Goal: Task Accomplishment & Management: Manage account settings

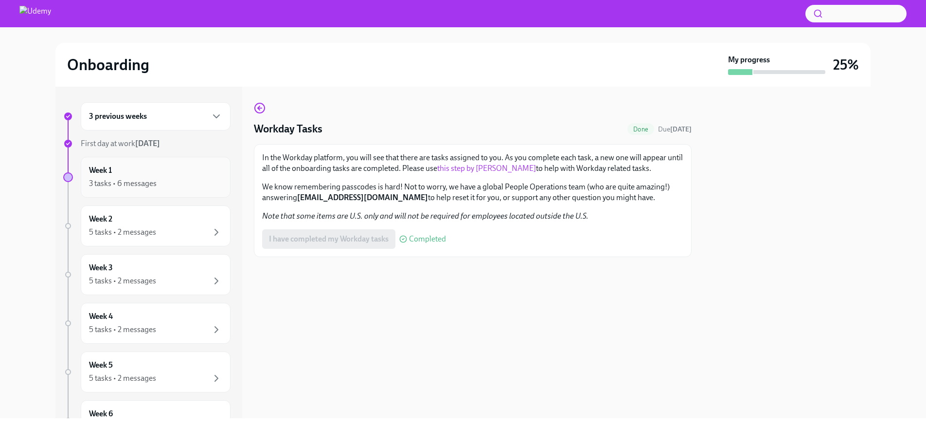
click at [182, 178] on div "3 tasks • 6 messages" at bounding box center [155, 184] width 133 height 12
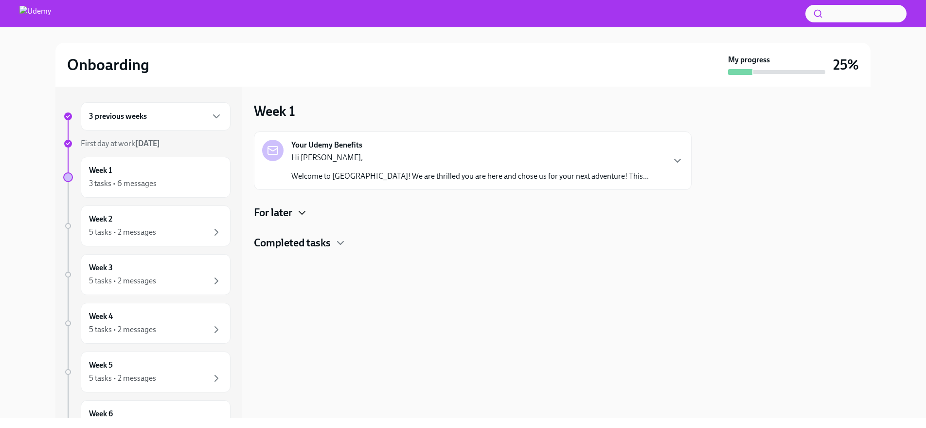
click at [299, 210] on icon "button" at bounding box center [302, 213] width 12 height 12
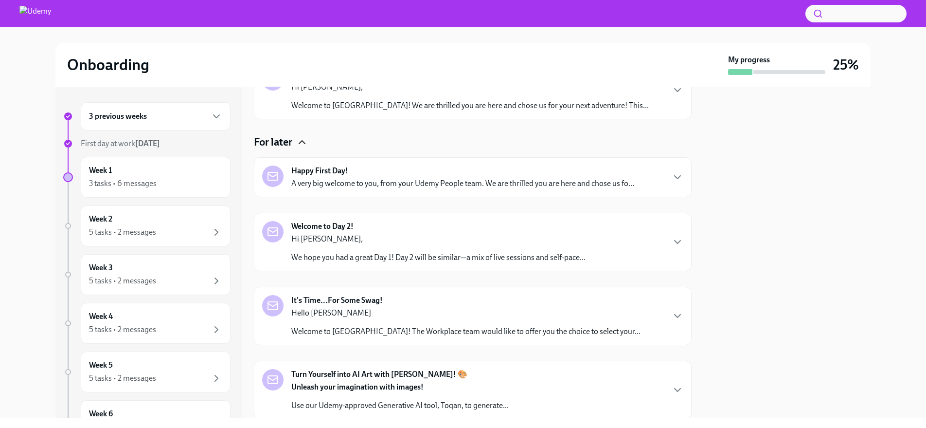
scroll to position [90, 0]
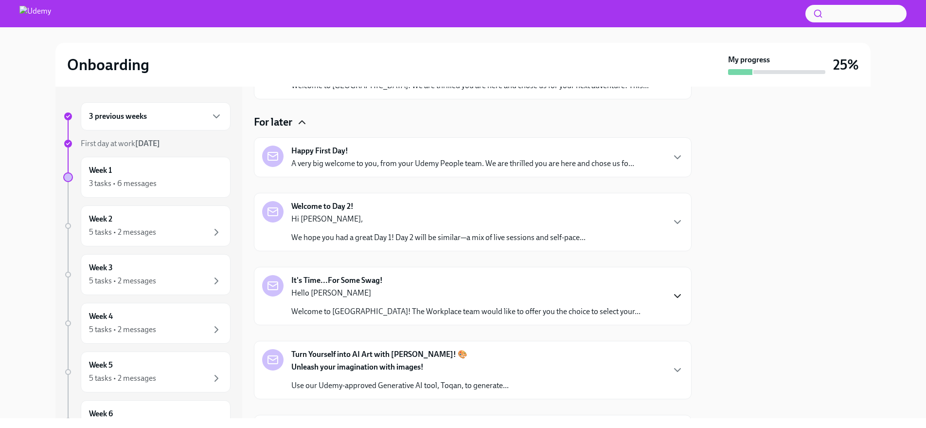
click at [679, 295] on icon "button" at bounding box center [678, 295] width 6 height 3
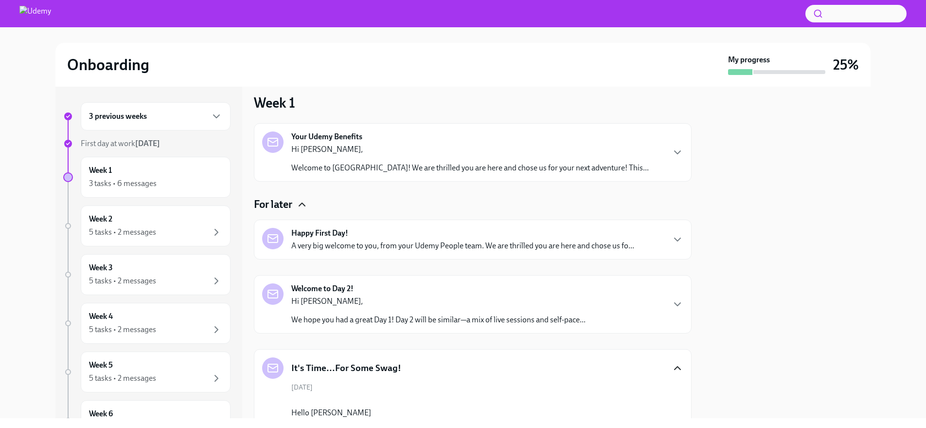
scroll to position [0, 0]
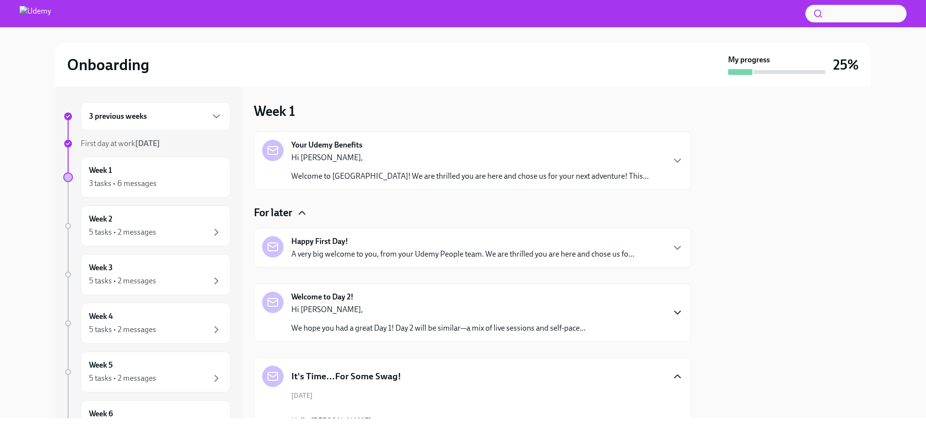
click at [675, 311] on icon "button" at bounding box center [678, 312] width 6 height 3
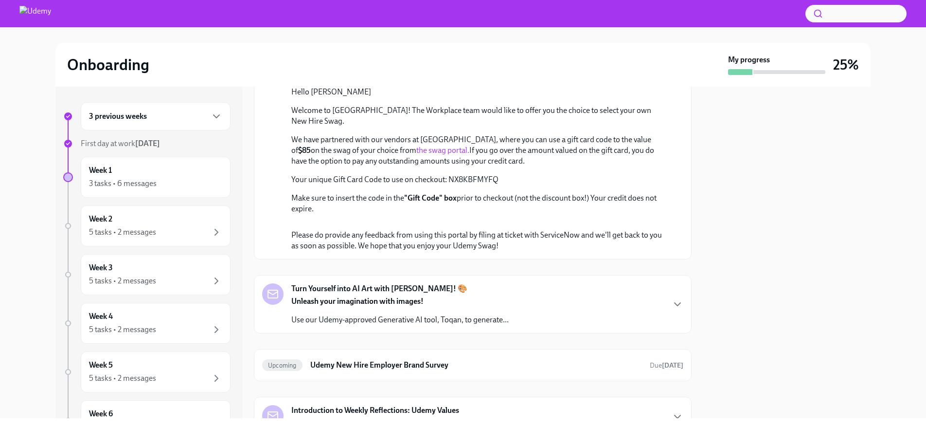
scroll to position [312, 0]
